Goal: Information Seeking & Learning: Learn about a topic

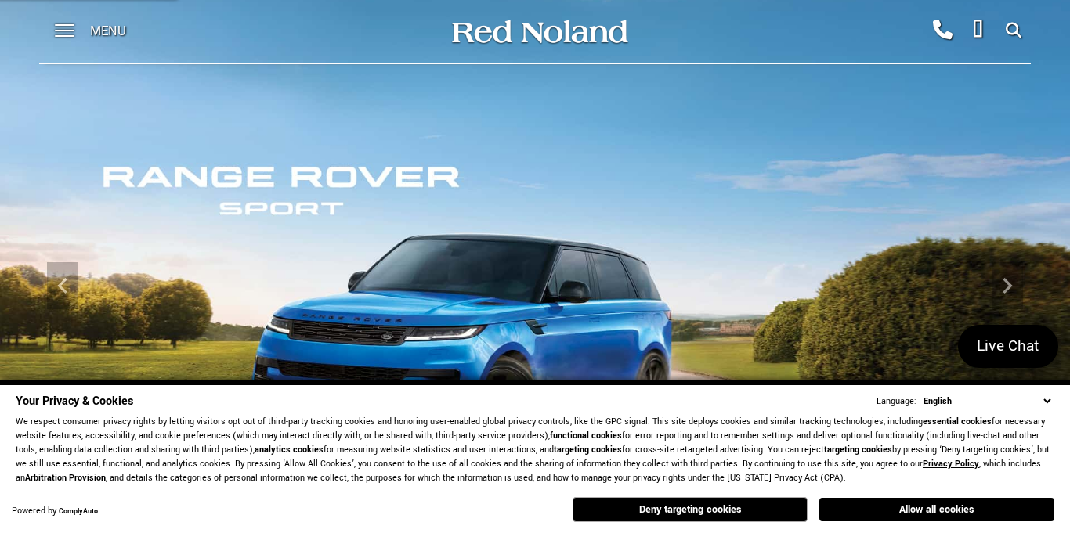
click at [117, 31] on span "Menu" at bounding box center [108, 31] width 36 height 63
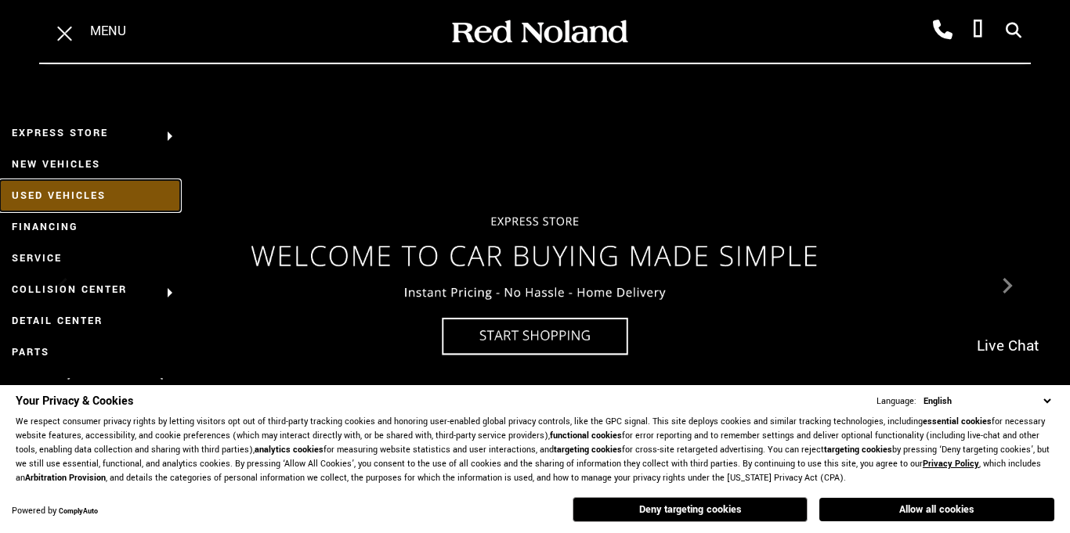
click at [72, 189] on link "Used Vehicles" at bounding box center [90, 195] width 180 height 31
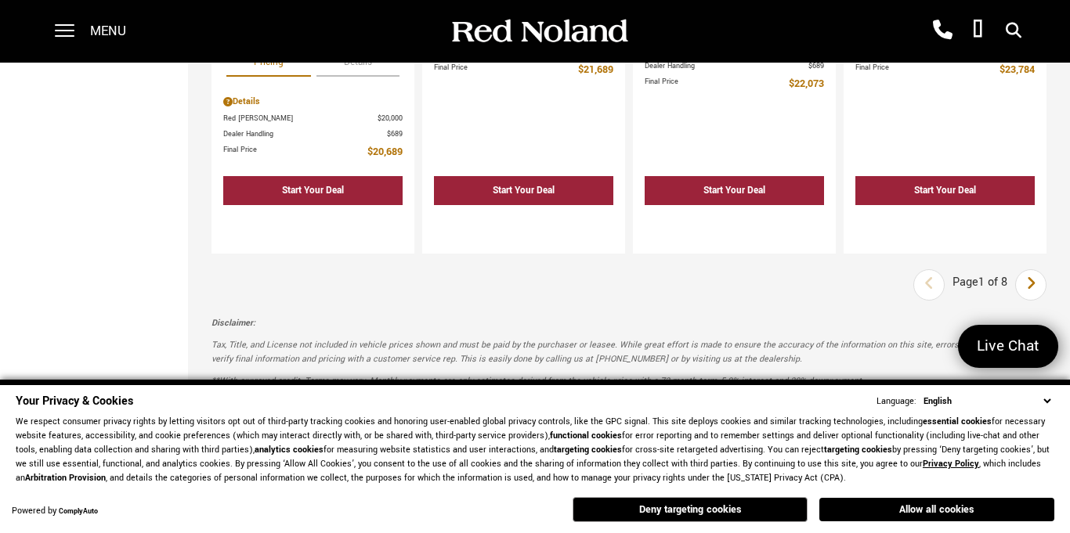
scroll to position [2990, 0]
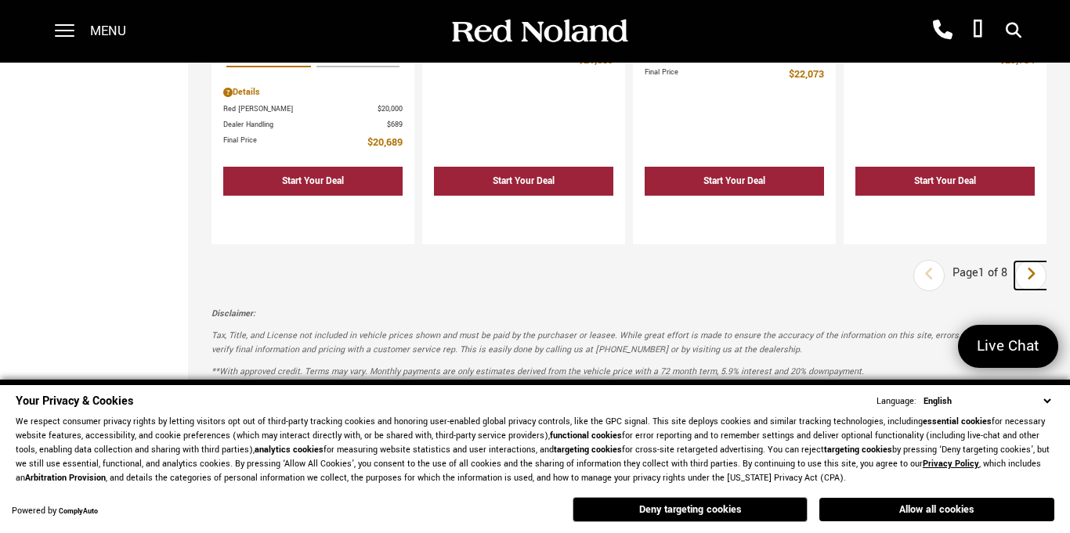
click at [1029, 262] on icon "next page" at bounding box center [1031, 274] width 10 height 25
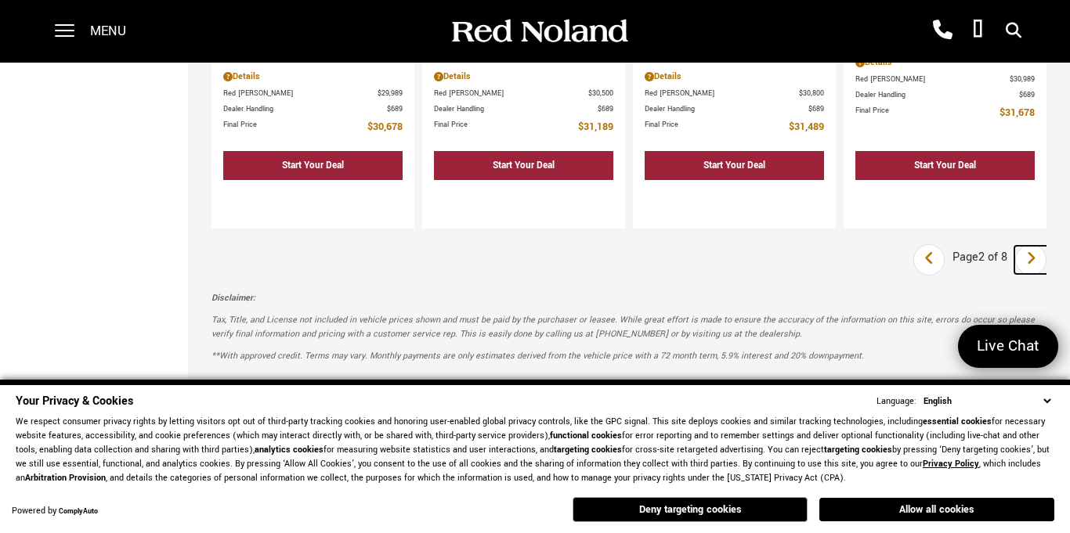
scroll to position [3009, 0]
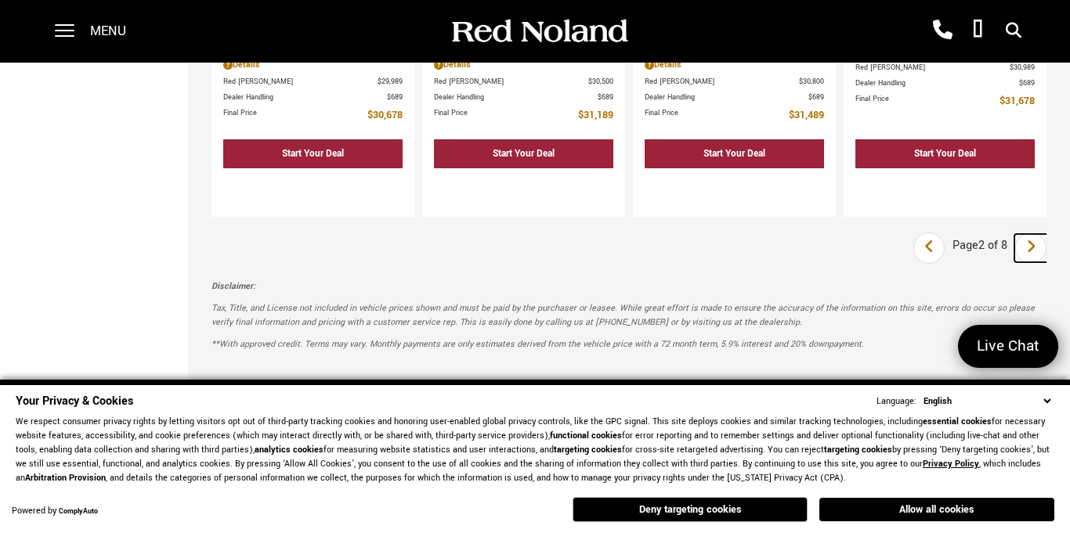
click at [1028, 234] on icon "next page" at bounding box center [1031, 246] width 10 height 25
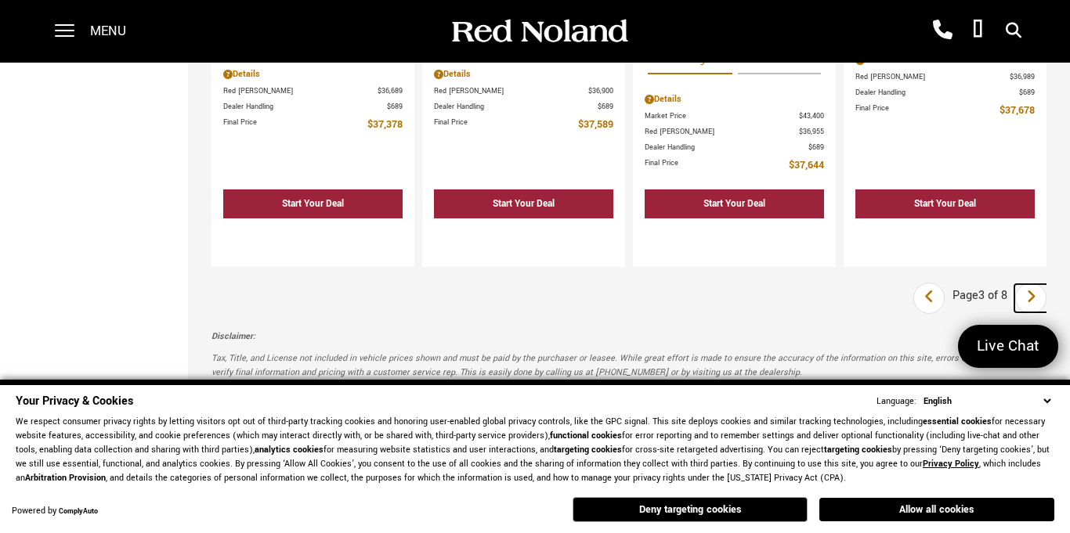
scroll to position [2884, 0]
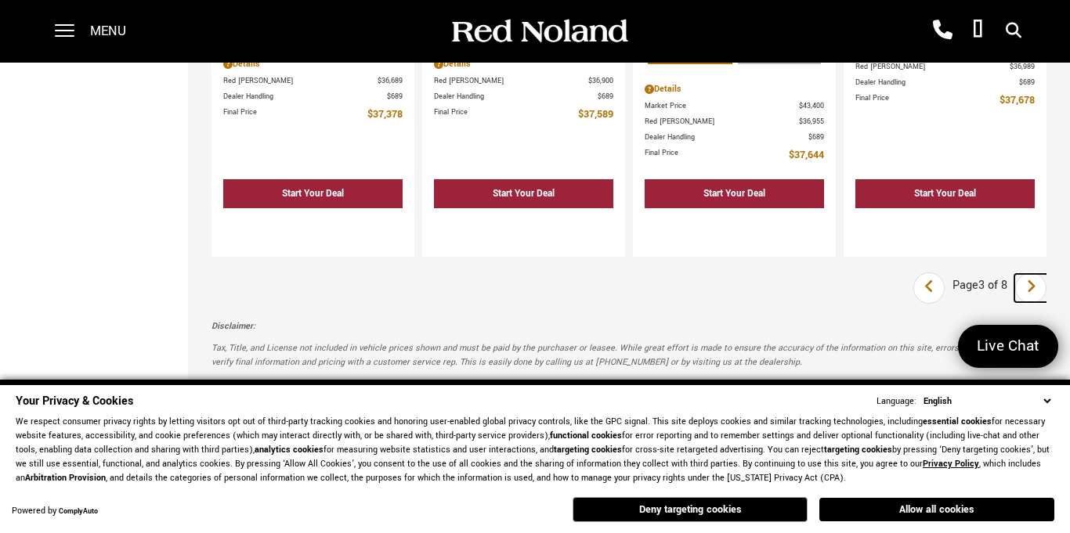
click at [1032, 274] on icon "next page" at bounding box center [1031, 286] width 10 height 25
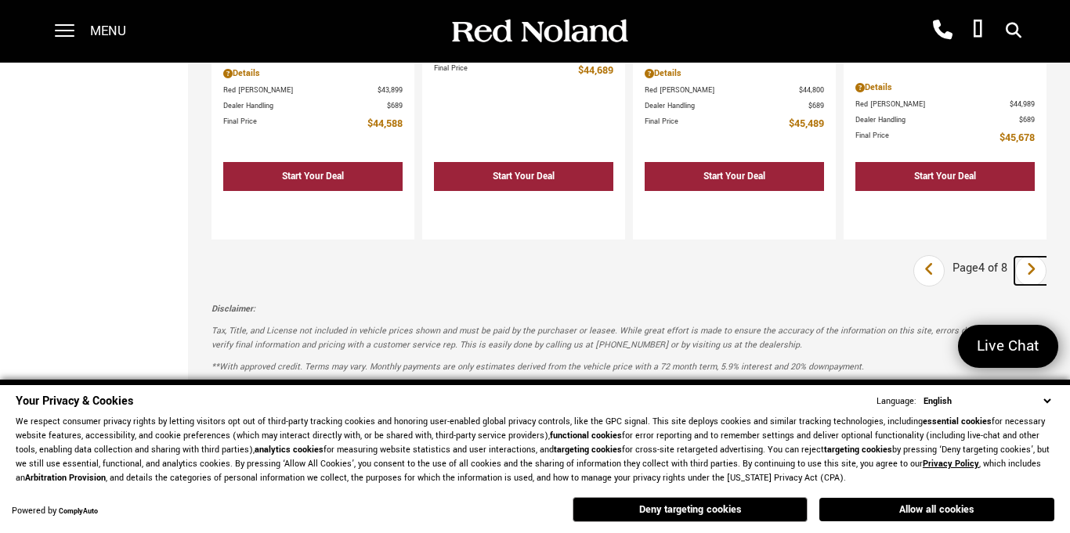
scroll to position [3000, 0]
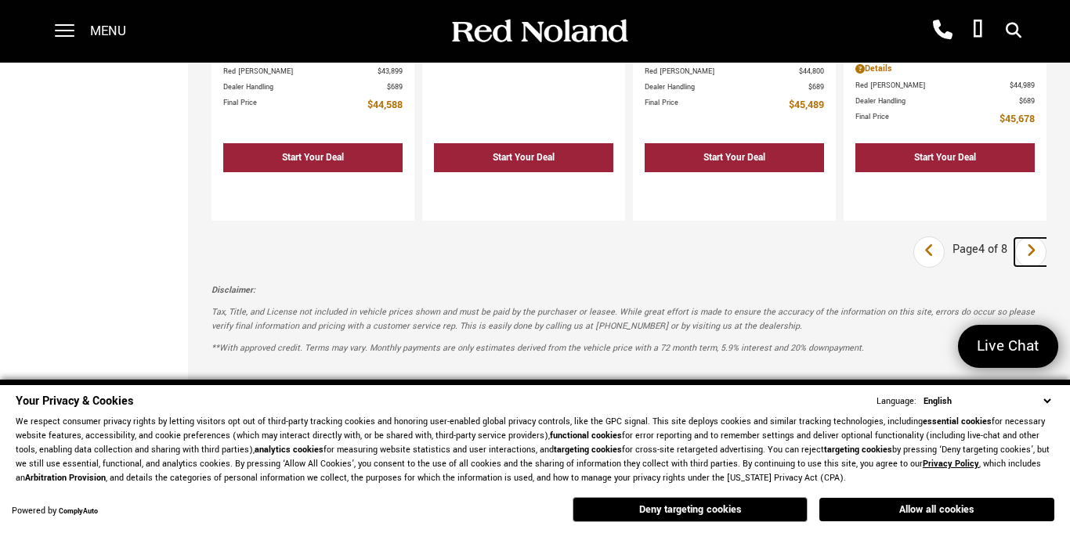
click at [1035, 238] on icon "next page" at bounding box center [1031, 250] width 10 height 25
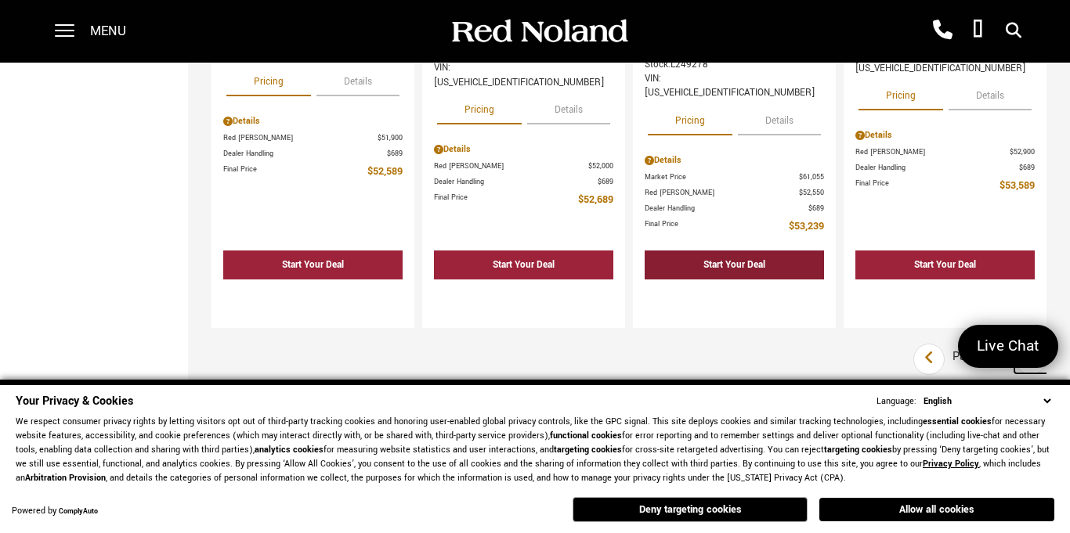
scroll to position [2984, 0]
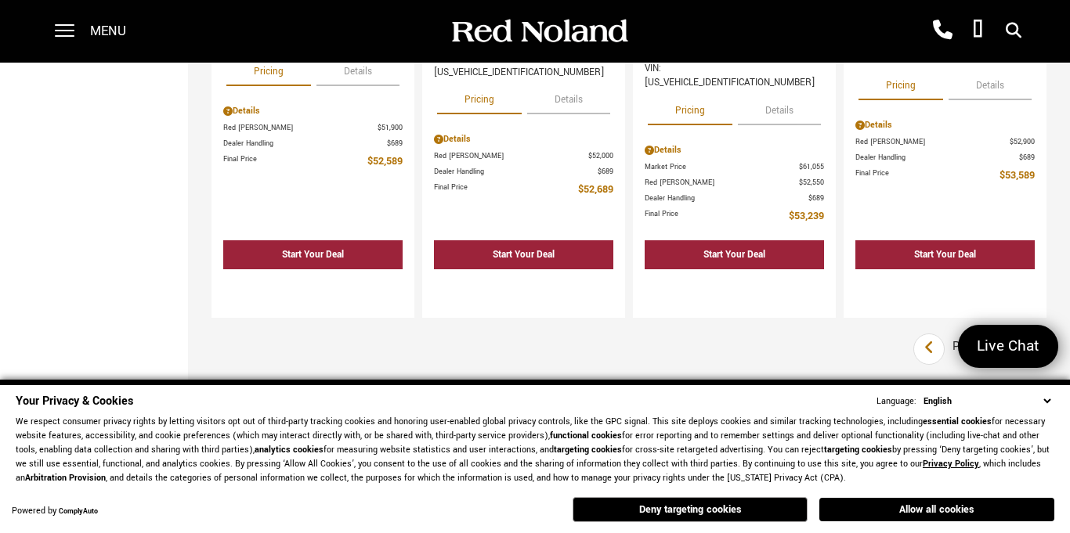
click at [1032, 335] on icon "next page" at bounding box center [1031, 347] width 10 height 25
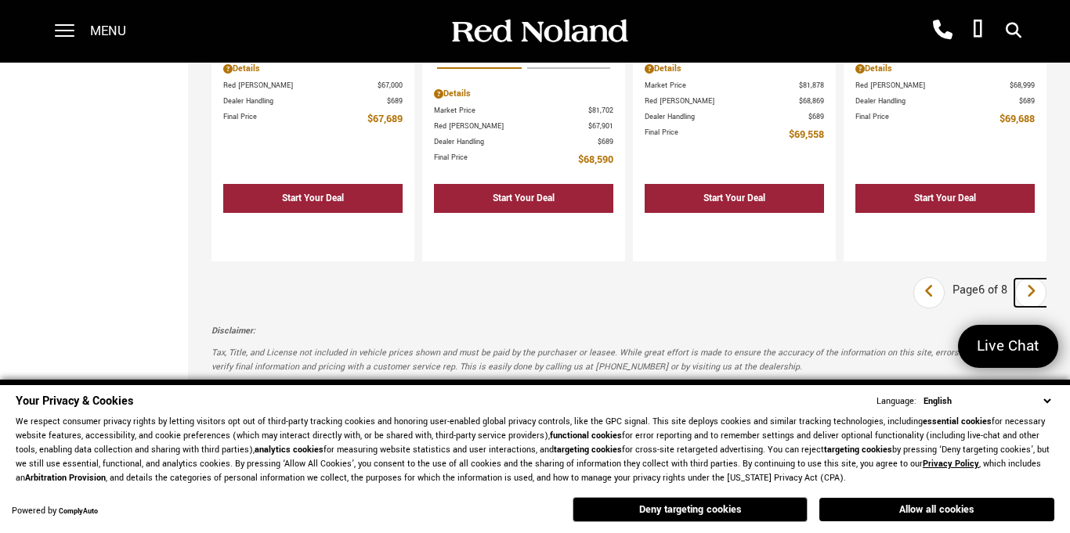
scroll to position [3013, 0]
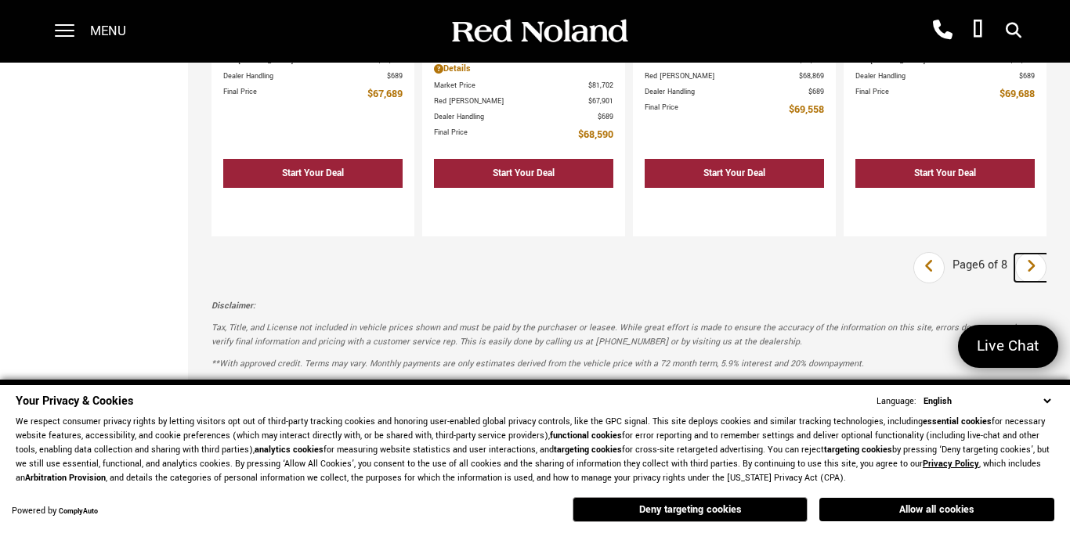
click at [1030, 254] on icon "next page" at bounding box center [1031, 266] width 10 height 25
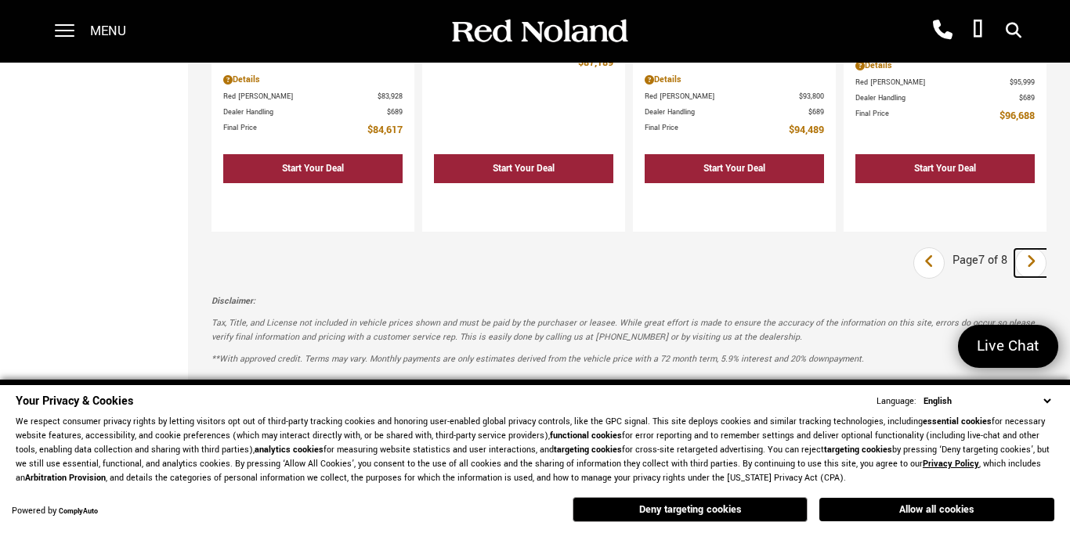
scroll to position [3025, 0]
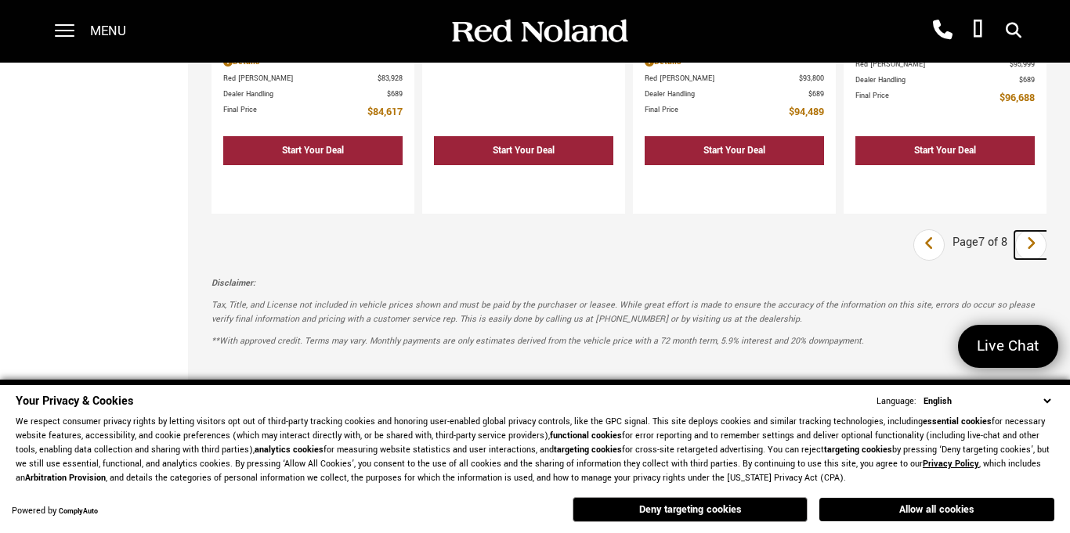
click at [1034, 231] on icon "next page" at bounding box center [1031, 243] width 10 height 25
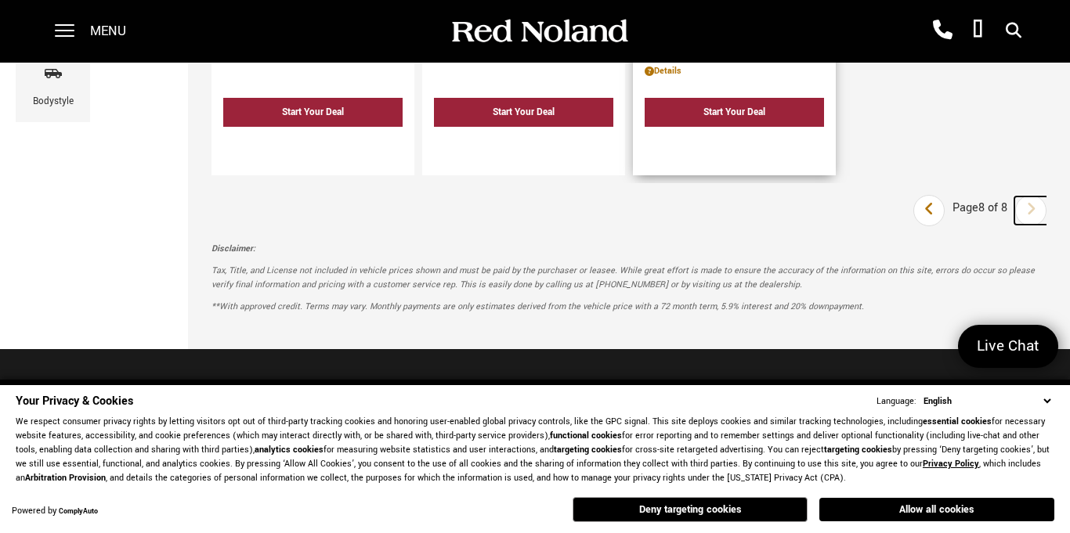
scroll to position [598, 0]
